Goal: Task Accomplishment & Management: Complete application form

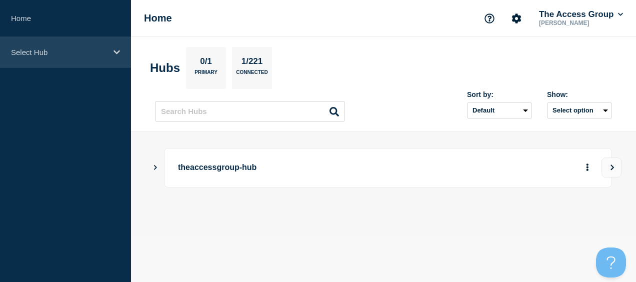
click at [118, 50] on icon at bounding box center [116, 51] width 6 height 7
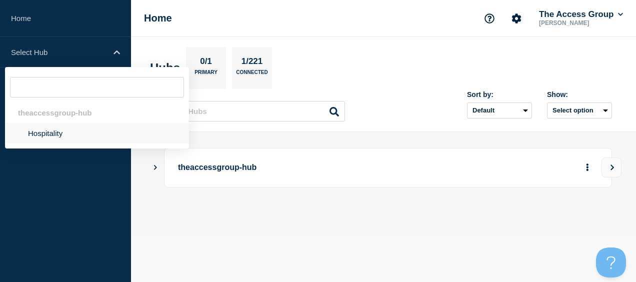
click at [53, 135] on li "Hospitality" at bounding box center [97, 133] width 184 height 20
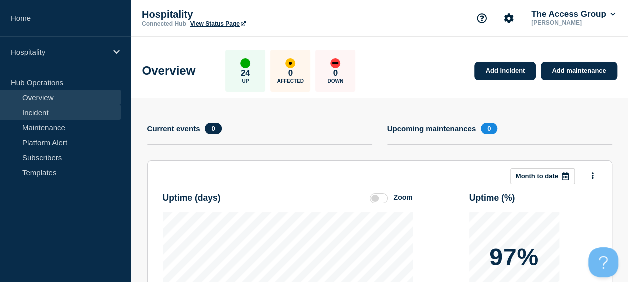
click at [54, 108] on link "Incident" at bounding box center [60, 112] width 121 height 15
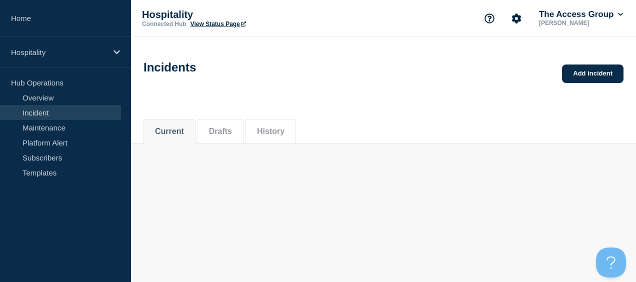
click at [46, 111] on link "Incident" at bounding box center [60, 112] width 121 height 15
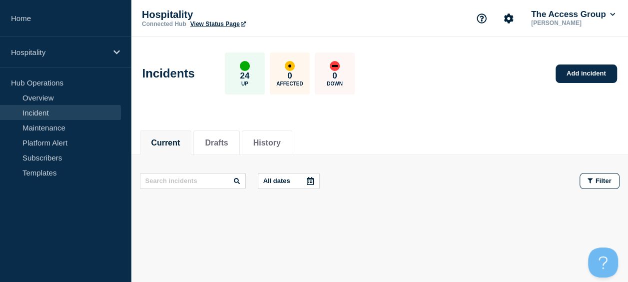
click at [46, 111] on link "Incident" at bounding box center [60, 112] width 121 height 15
click at [574, 72] on link "Add incident" at bounding box center [586, 73] width 61 height 18
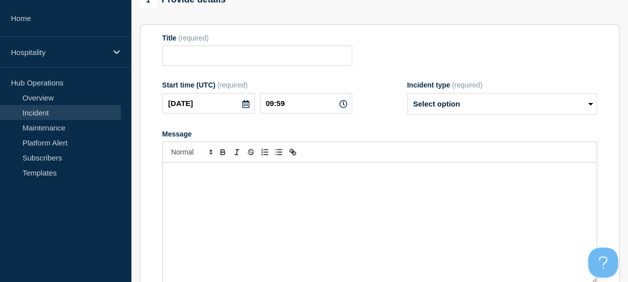
scroll to position [95, 0]
click at [436, 106] on select "Select option Investigating Identified Monitoring" at bounding box center [502, 103] width 190 height 22
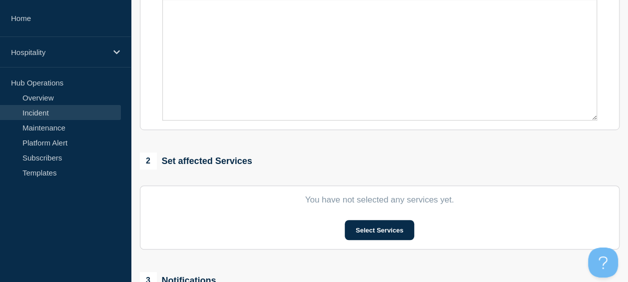
scroll to position [258, 0]
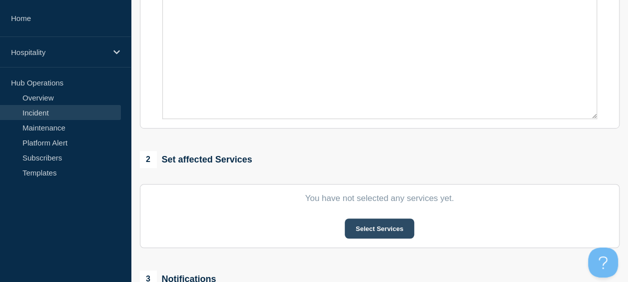
click at [377, 230] on button "Select Services" at bounding box center [379, 228] width 69 height 20
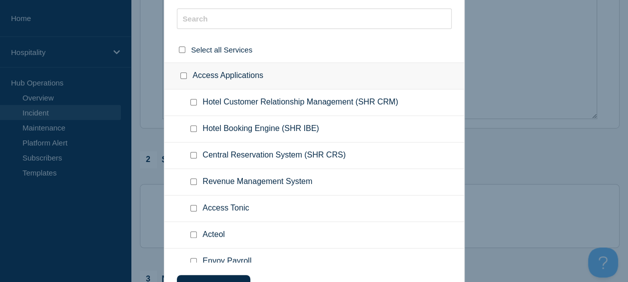
click at [298, 130] on span "Hotel Booking Engine (SHR IBE)" at bounding box center [261, 129] width 116 height 10
click at [549, 49] on div at bounding box center [314, 141] width 628 height 282
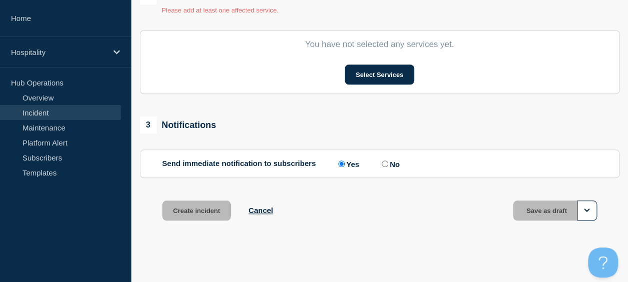
scroll to position [427, 0]
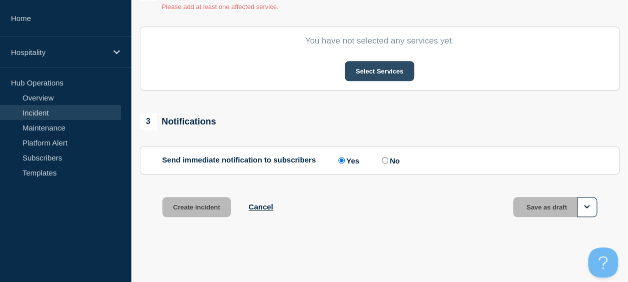
click at [377, 71] on button "Select Services" at bounding box center [379, 71] width 69 height 20
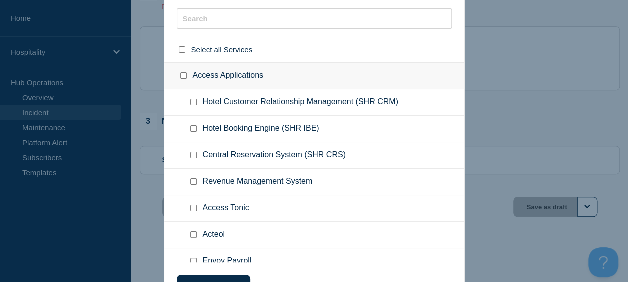
click at [297, 121] on ul "Hotel Booking Engine (SHR IBE)" at bounding box center [314, 129] width 300 height 26
click at [300, 131] on span "Hotel Booking Engine (SHR IBE)" at bounding box center [261, 129] width 116 height 10
click at [191, 128] on input "Hotel Booking Engine (SHR IBE) checkbox" at bounding box center [193, 128] width 6 height 6
checkbox input "true"
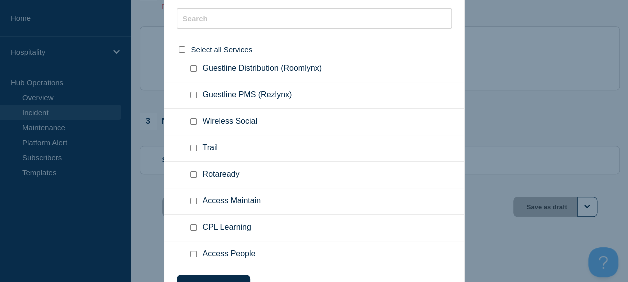
scroll to position [458, 0]
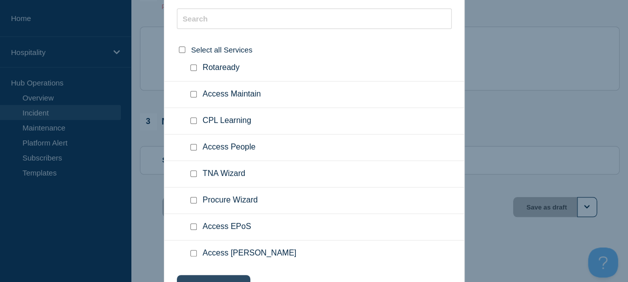
click at [241, 277] on button "Choose selected" at bounding box center [213, 285] width 73 height 20
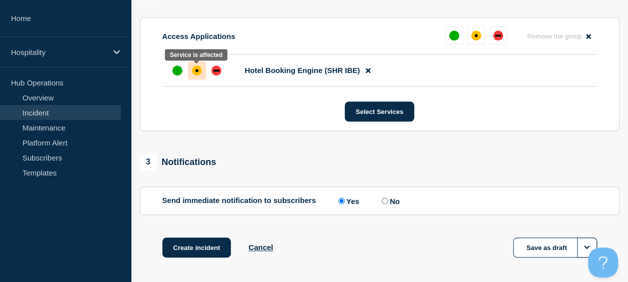
click at [196, 75] on div "affected" at bounding box center [197, 70] width 10 height 10
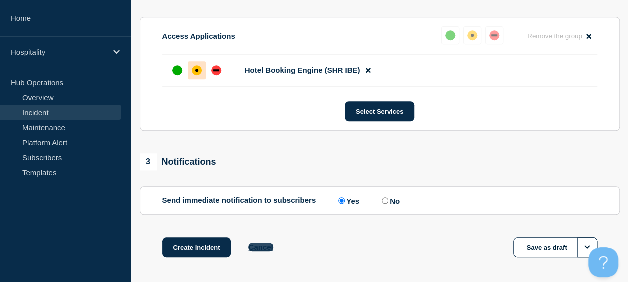
click at [264, 247] on button "Cancel" at bounding box center [260, 247] width 24 height 8
